Goal: Subscribe to service/newsletter

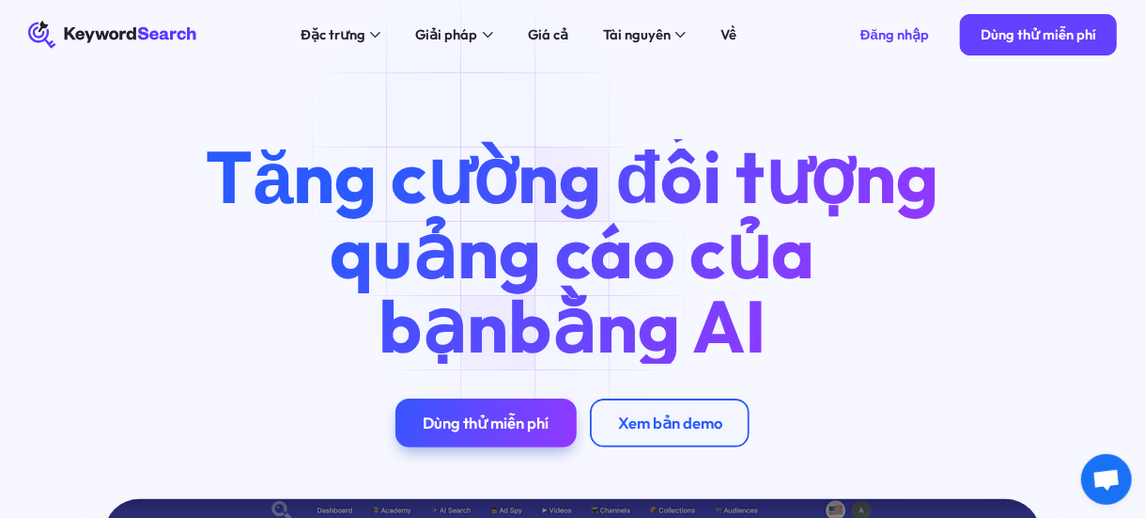
scroll to position [156, 0]
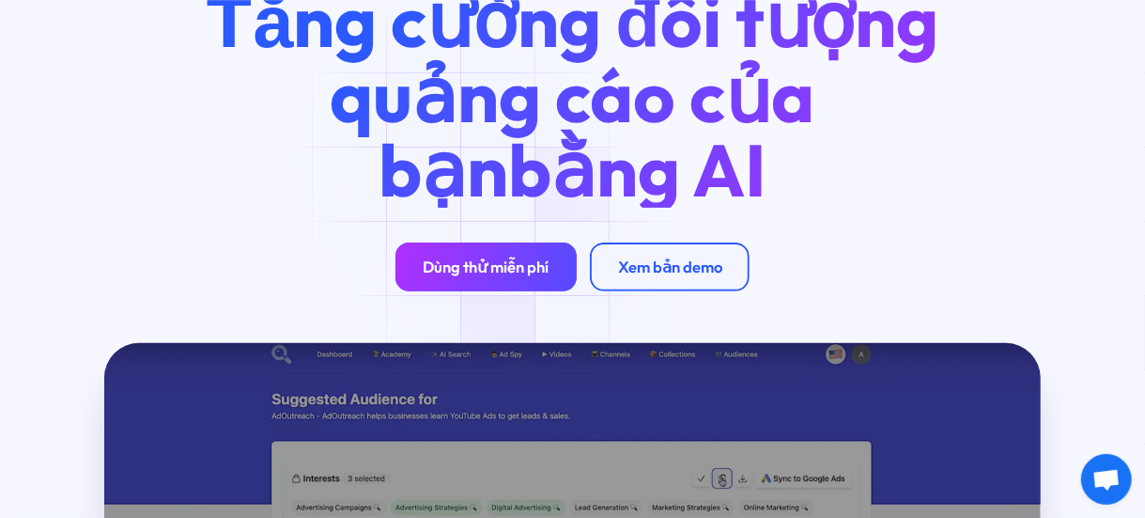
click at [524, 275] on font "Dùng thử miễn phí" at bounding box center [486, 267] width 126 height 20
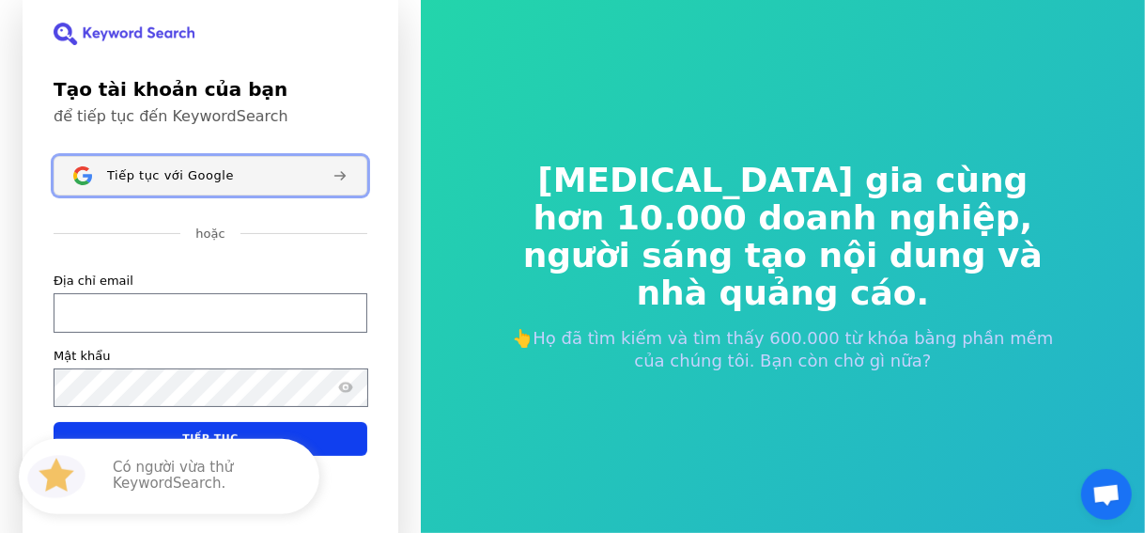
click at [192, 175] on font "Tiếp tục với Google" at bounding box center [170, 175] width 127 height 14
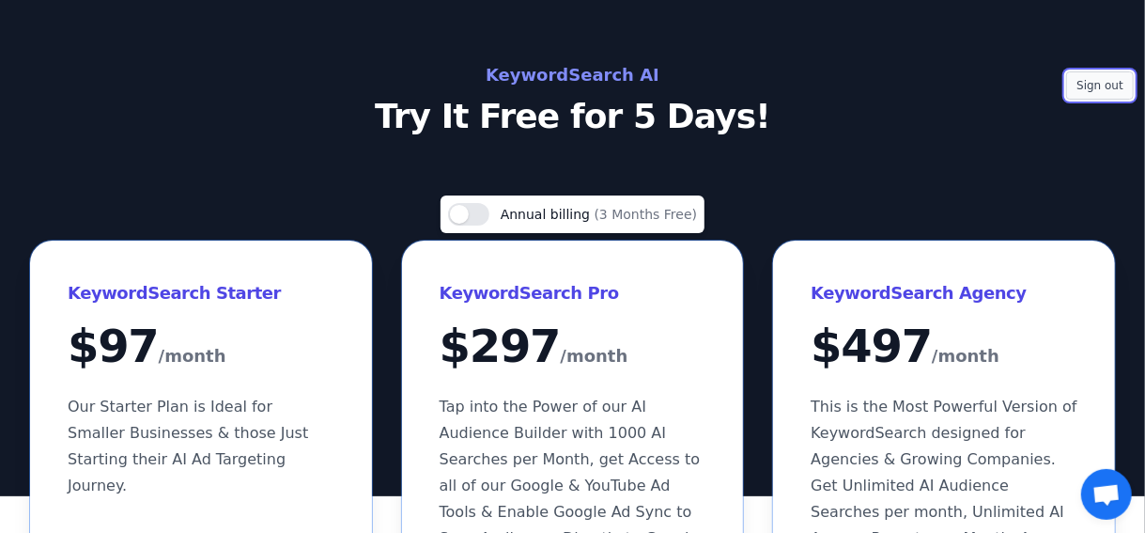
click at [1131, 91] on button "Sign out" at bounding box center [1100, 85] width 68 height 28
